Goal: Navigation & Orientation: Find specific page/section

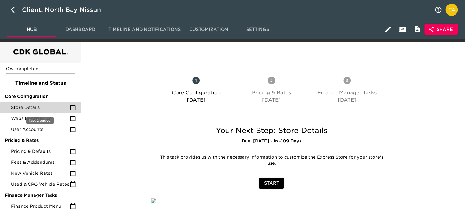
click at [9, 104] on div "Store Details" at bounding box center [40, 107] width 81 height 11
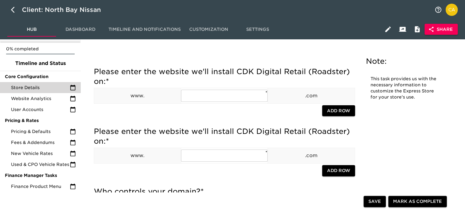
scroll to position [30, 0]
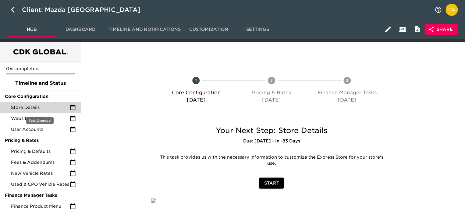
click at [13, 109] on span "Store Details" at bounding box center [40, 107] width 59 height 6
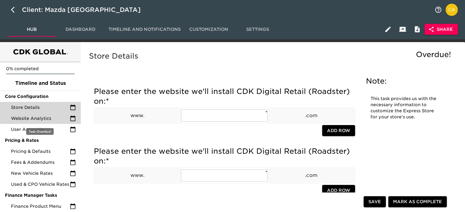
click at [45, 122] on div "Website Analytics" at bounding box center [40, 118] width 81 height 11
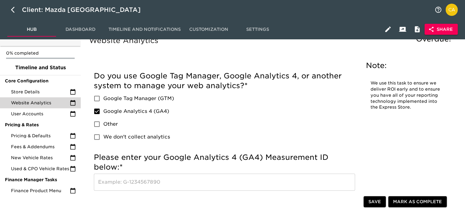
scroll to position [30, 0]
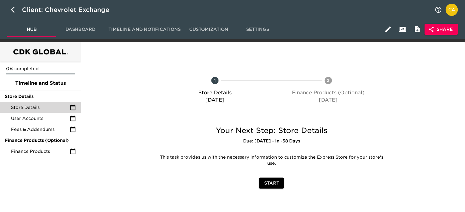
click at [34, 107] on span "Store Details" at bounding box center [40, 107] width 59 height 6
